Goal: Information Seeking & Learning: Learn about a topic

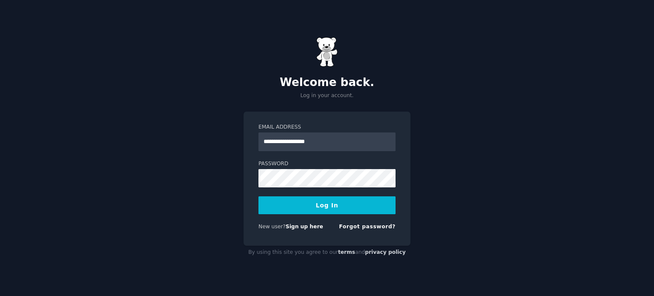
type input "**********"
click at [258, 196] on button "Log In" at bounding box center [326, 205] width 137 height 18
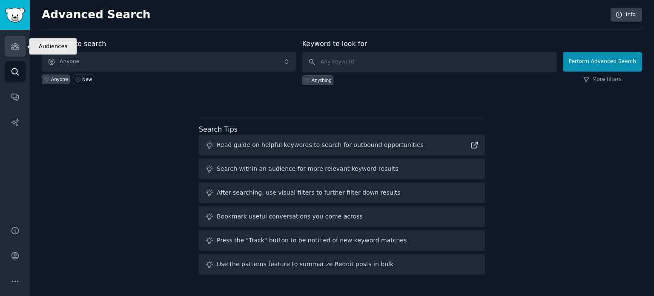
click at [21, 47] on link "Audiences" at bounding box center [15, 46] width 21 height 21
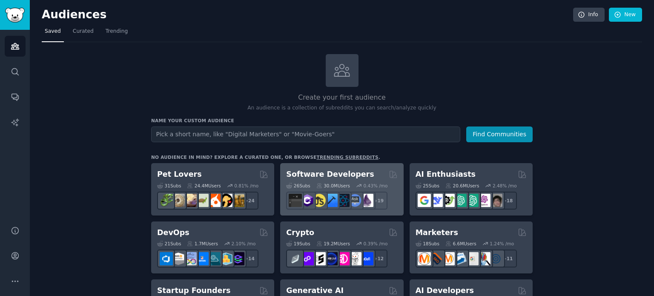
click at [349, 173] on h2 "Software Developers" at bounding box center [330, 174] width 88 height 11
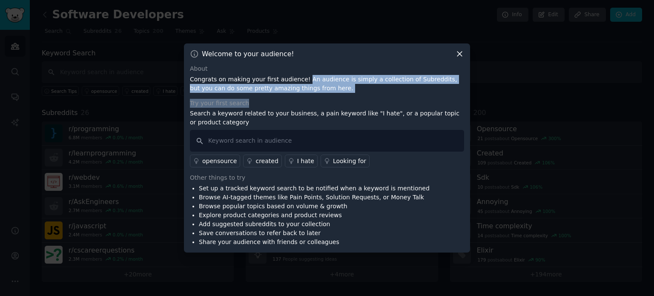
drag, startPoint x: 298, startPoint y: 80, endPoint x: 376, endPoint y: 98, distance: 80.3
click at [376, 98] on div "About Congrats on making your first audience! An audience is simply a collectio…" at bounding box center [327, 155] width 274 height 182
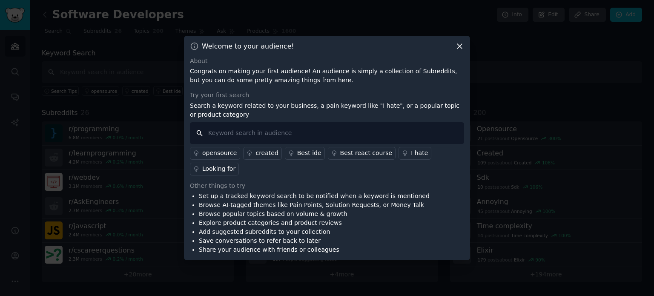
click at [405, 136] on input "text" at bounding box center [327, 133] width 274 height 22
type input "I hate"
click at [303, 158] on div "Best ide" at bounding box center [309, 153] width 24 height 9
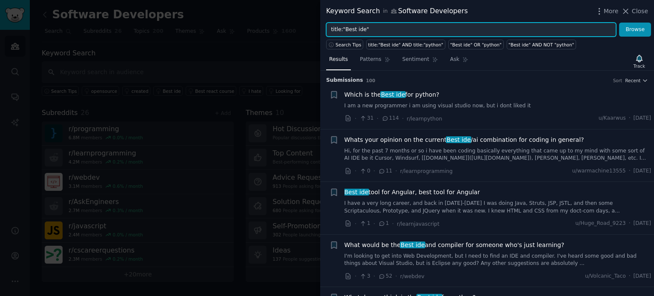
click at [427, 31] on input "title:"Best ide"" at bounding box center [471, 30] width 290 height 14
type input "title:"I hate""
click at [619, 23] on button "Browse" at bounding box center [635, 30] width 32 height 14
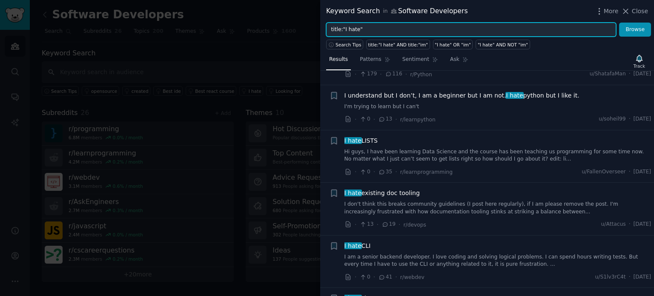
scroll to position [809, 0]
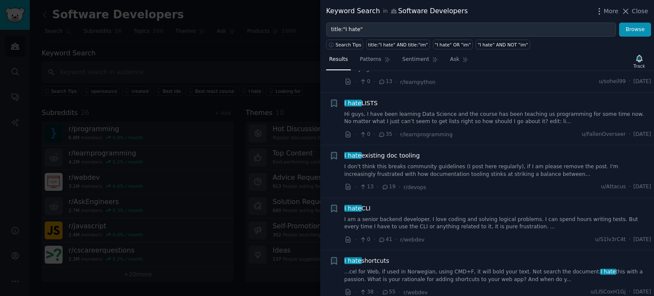
click at [519, 163] on link "I don't think this breaks community guidelines (I post here regularly), if I am…" at bounding box center [497, 170] width 307 height 15
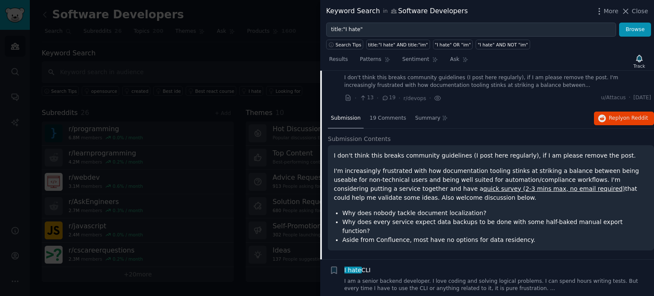
scroll to position [901, 0]
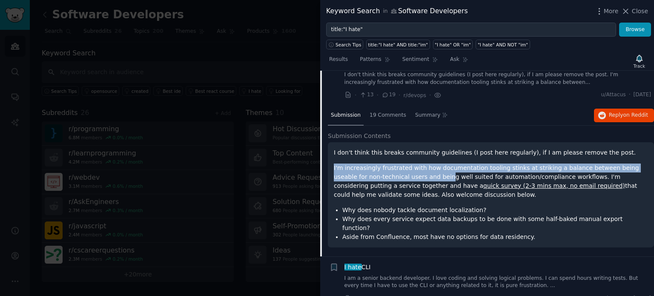
drag, startPoint x: 363, startPoint y: 149, endPoint x: 410, endPoint y: 150, distance: 46.8
click at [410, 150] on div "I don't think this breaks community guidelines (I post here regularly), if I am…" at bounding box center [491, 194] width 326 height 105
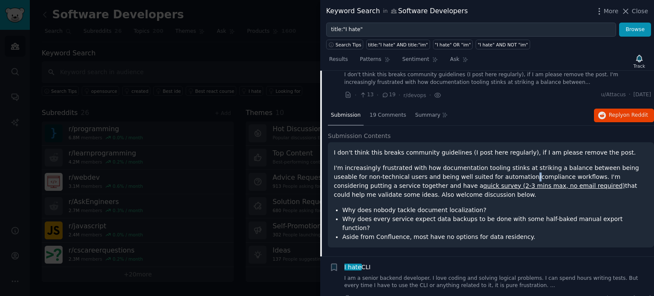
click at [485, 164] on p "I'm increasingly frustrated with how documentation tooling stinks at striking a…" at bounding box center [491, 182] width 314 height 36
click at [564, 173] on p "I'm increasingly frustrated with how documentation tooling stinks at striking a…" at bounding box center [491, 182] width 314 height 36
drag, startPoint x: 517, startPoint y: 162, endPoint x: 622, endPoint y: 171, distance: 105.2
click at [622, 171] on p "I'm increasingly frustrated with how documentation tooling stinks at striking a…" at bounding box center [491, 182] width 314 height 36
click at [593, 171] on p "I'm increasingly frustrated with how documentation tooling stinks at striking a…" at bounding box center [491, 182] width 314 height 36
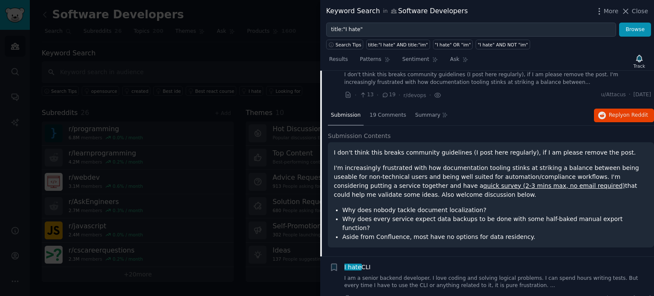
click at [575, 175] on div "I don't think this breaks community guidelines (I post here regularly), if I am…" at bounding box center [491, 194] width 314 height 93
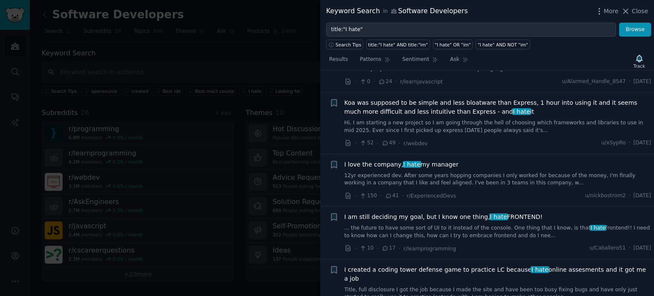
scroll to position [1284, 0]
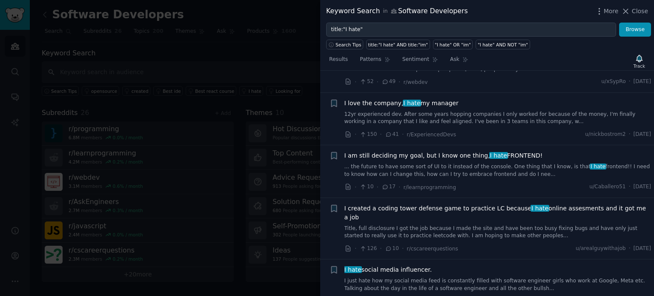
click at [574, 225] on link "Title, full disclosure I got the job because I made the site and have been too …" at bounding box center [497, 232] width 307 height 15
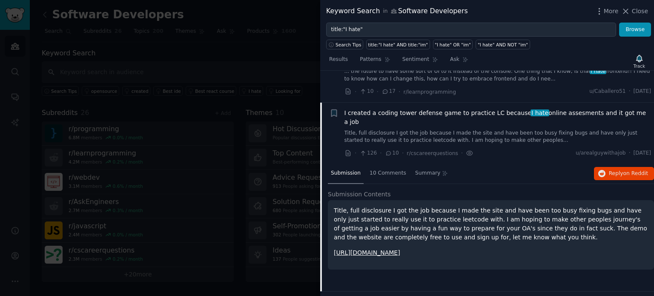
scroll to position [1235, 0]
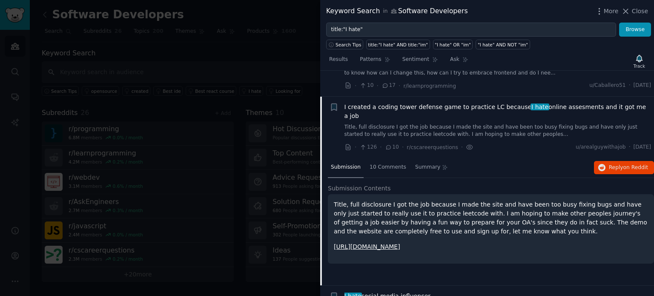
click at [400, 243] on link "https://codegrind.online/games/tower-defense/demo/two-sum" at bounding box center [367, 246] width 66 height 7
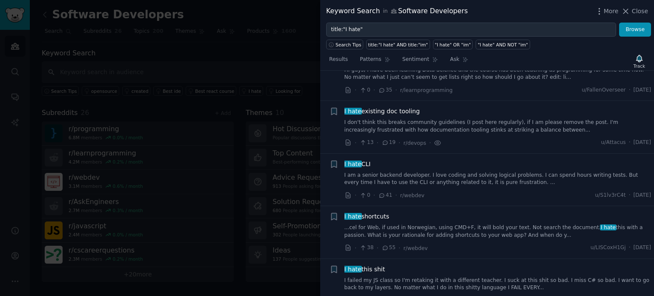
scroll to position [852, 0]
click at [643, 11] on span "Close" at bounding box center [640, 11] width 16 height 9
